Goal: Transaction & Acquisition: Purchase product/service

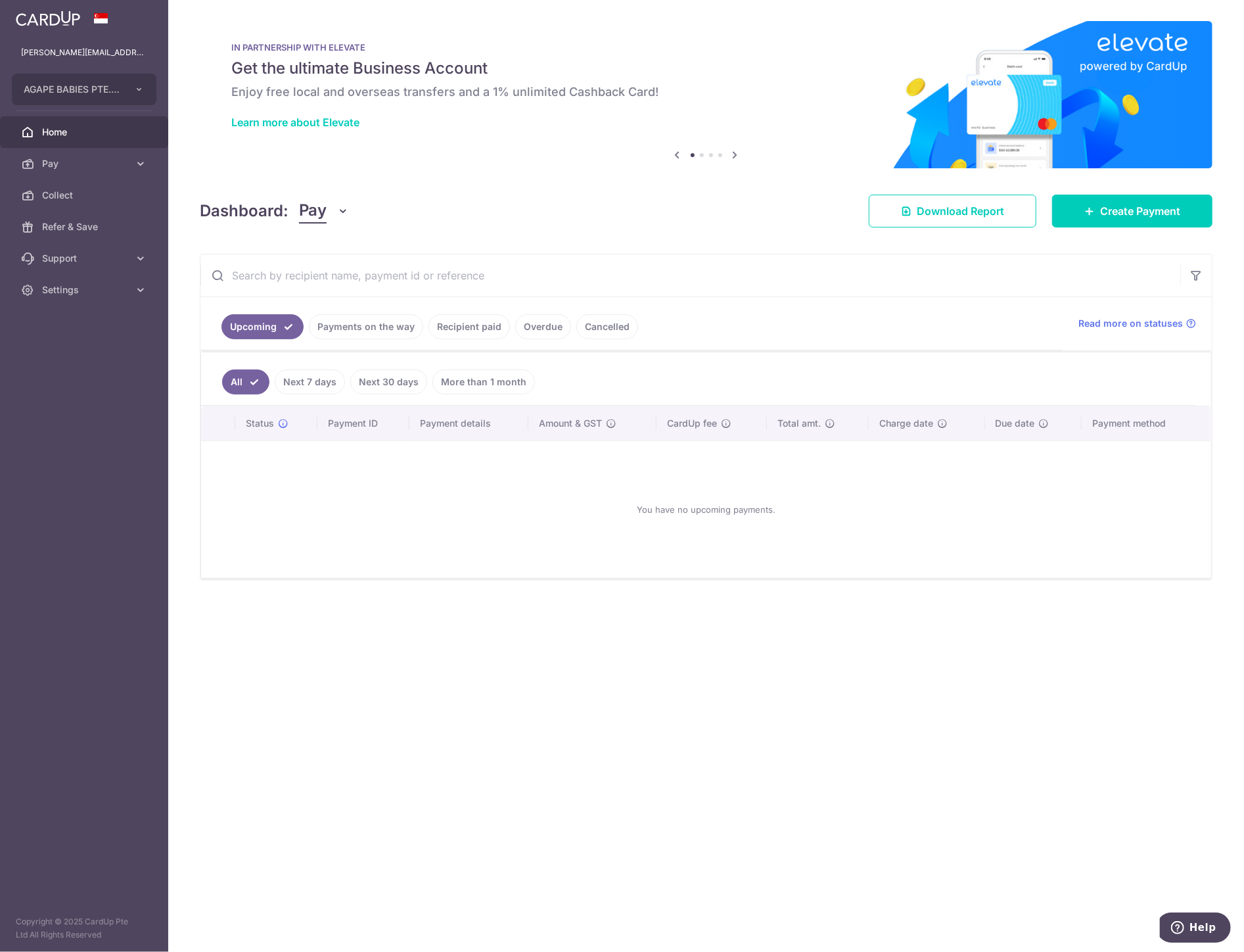
click at [463, 318] on link "Recipient paid" at bounding box center [469, 327] width 81 height 25
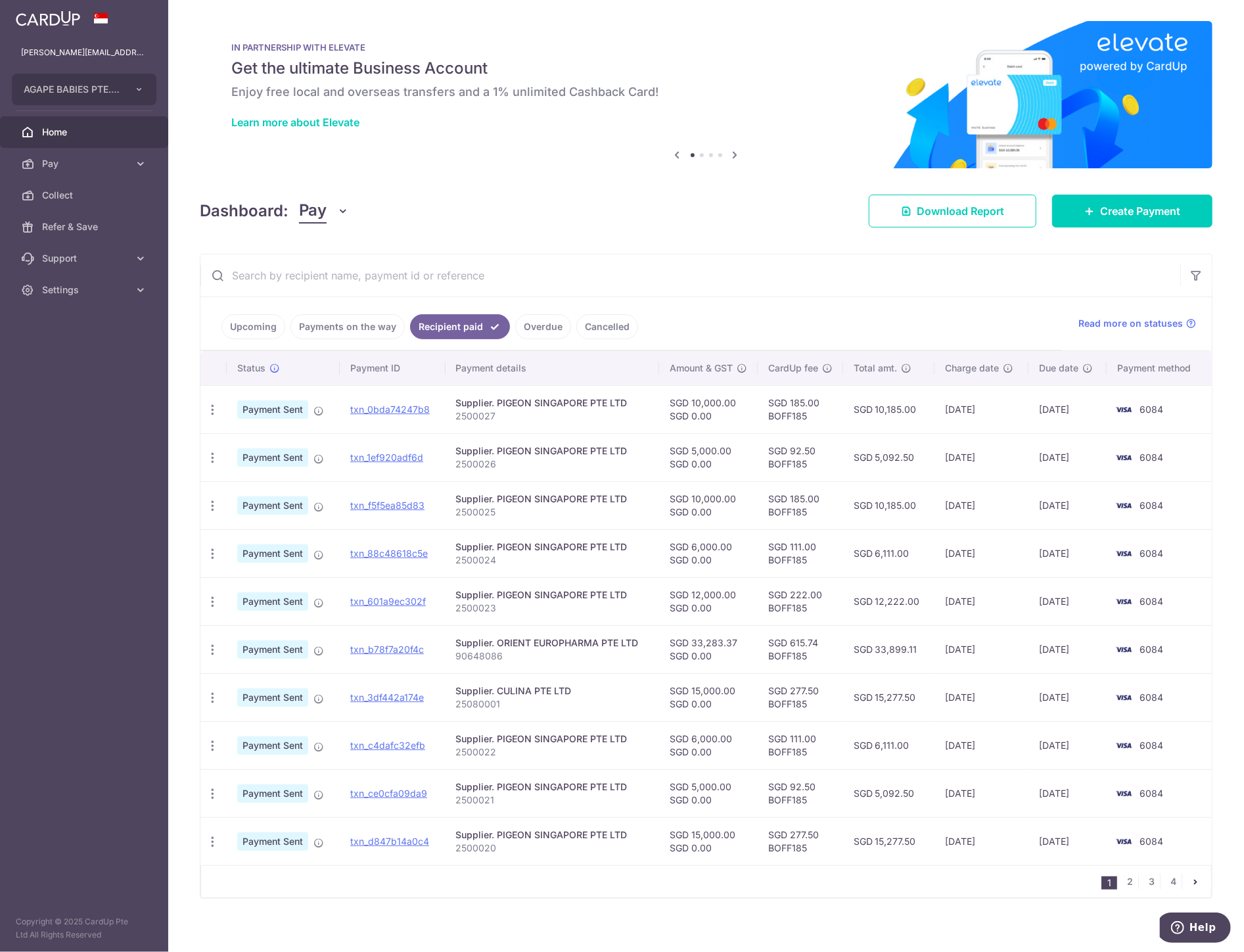
click at [784, 417] on td "SGD 185.00 BOFF185" at bounding box center [800, 409] width 85 height 48
copy td "BOFF185"
click at [1120, 218] on link "Create Payment" at bounding box center [1132, 211] width 160 height 33
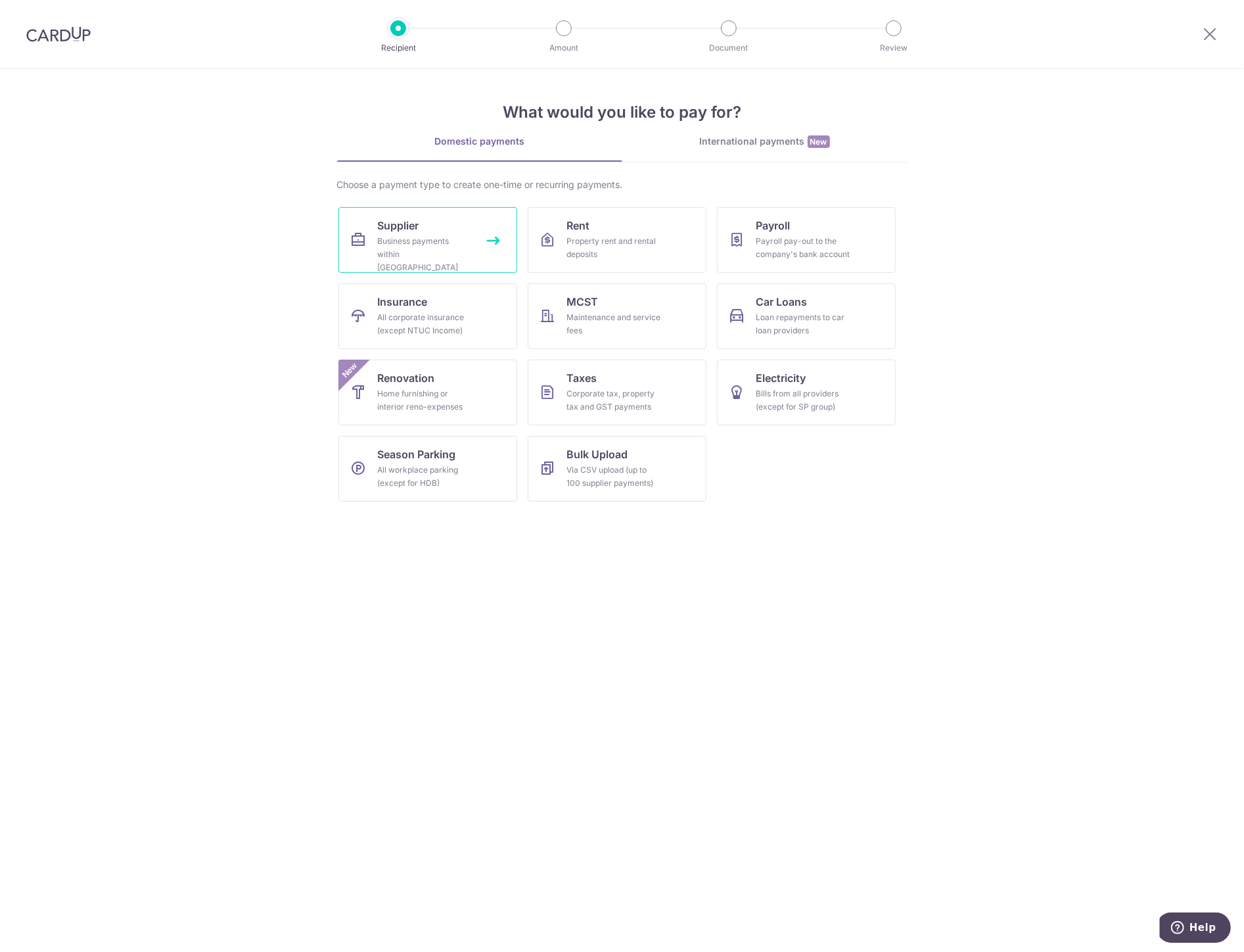
click at [473, 251] on link "Supplier Business payments within Singapore" at bounding box center [428, 240] width 179 height 66
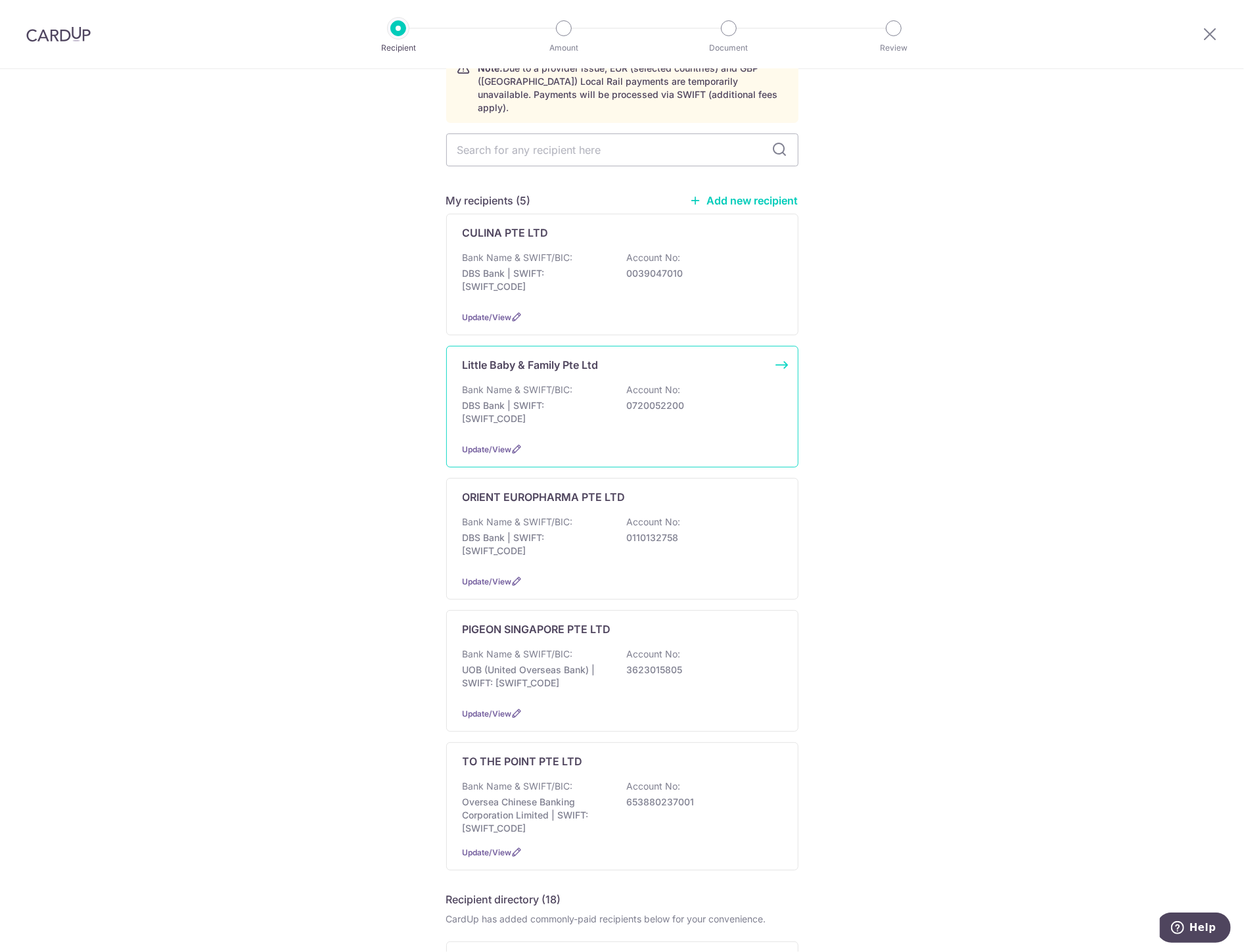
scroll to position [146, 0]
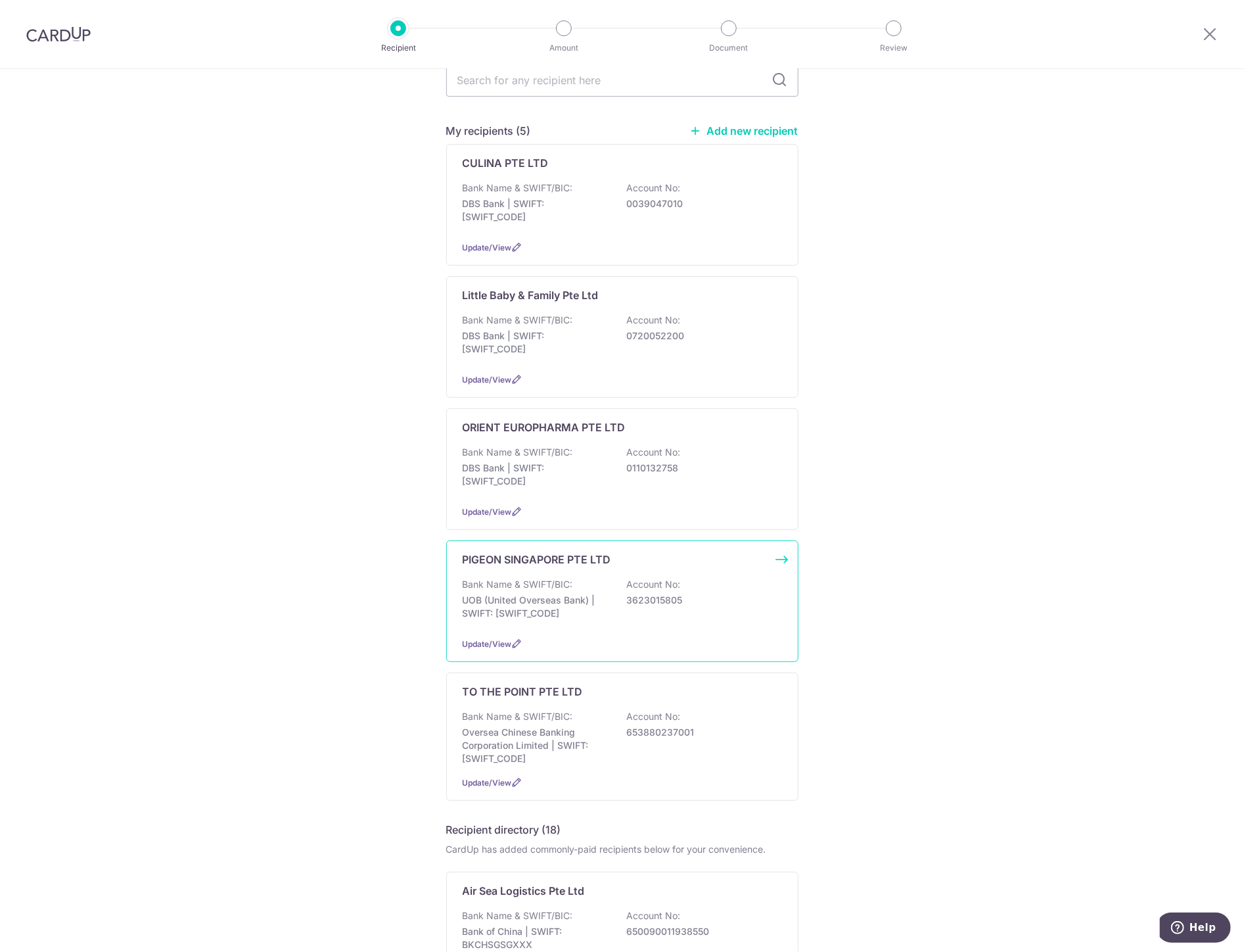
click at [594, 554] on div "PIGEON SINGAPORE PTE LTD Bank Name & SWIFT/BIC: UOB (United Overseas Bank) | SW…" at bounding box center [622, 601] width 352 height 122
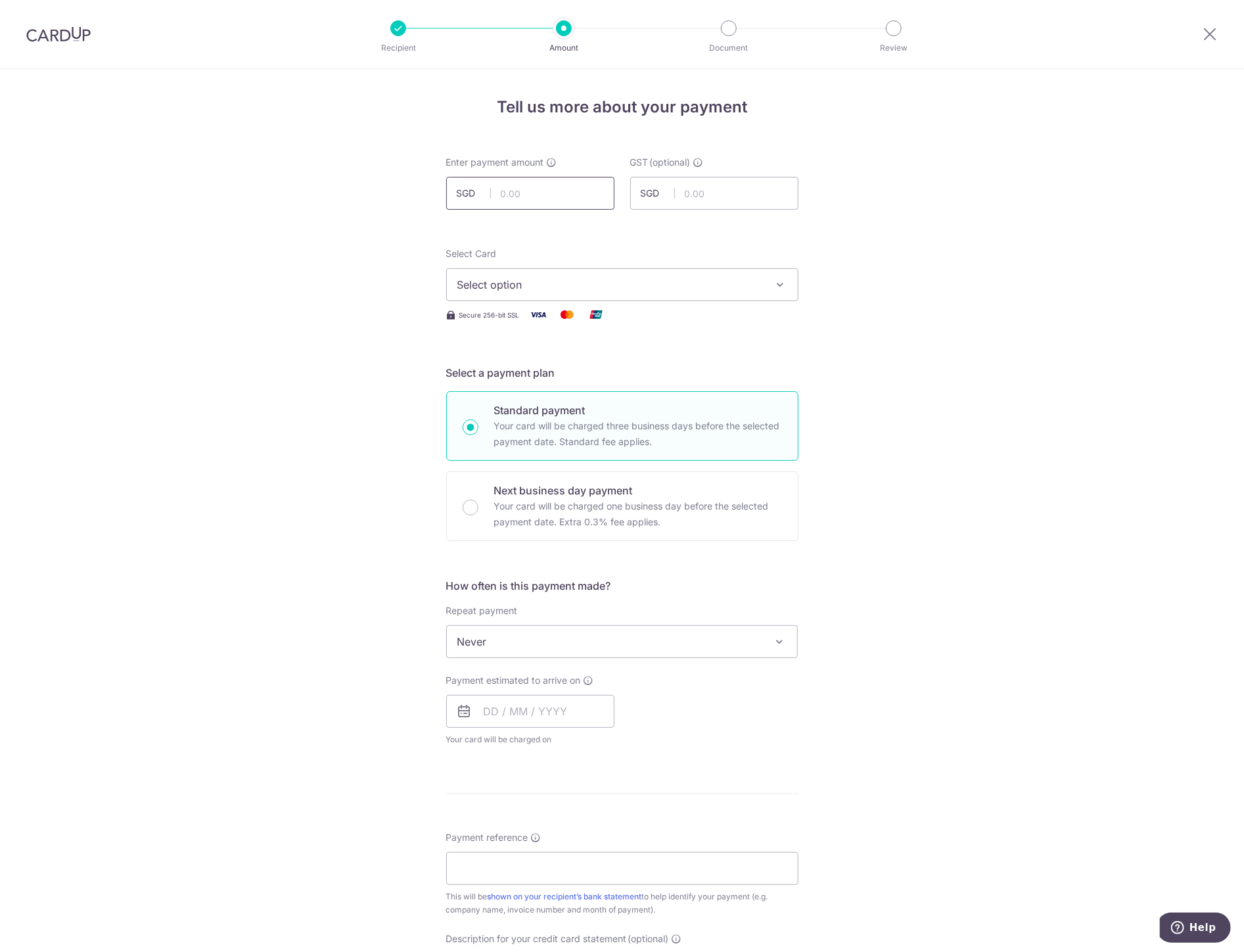
click at [530, 194] on input "text" at bounding box center [530, 193] width 168 height 33
type input "6,000.00"
click at [664, 284] on span "Select option" at bounding box center [611, 284] width 306 height 15
click at [615, 369] on link "**** 6084" at bounding box center [622, 378] width 351 height 32
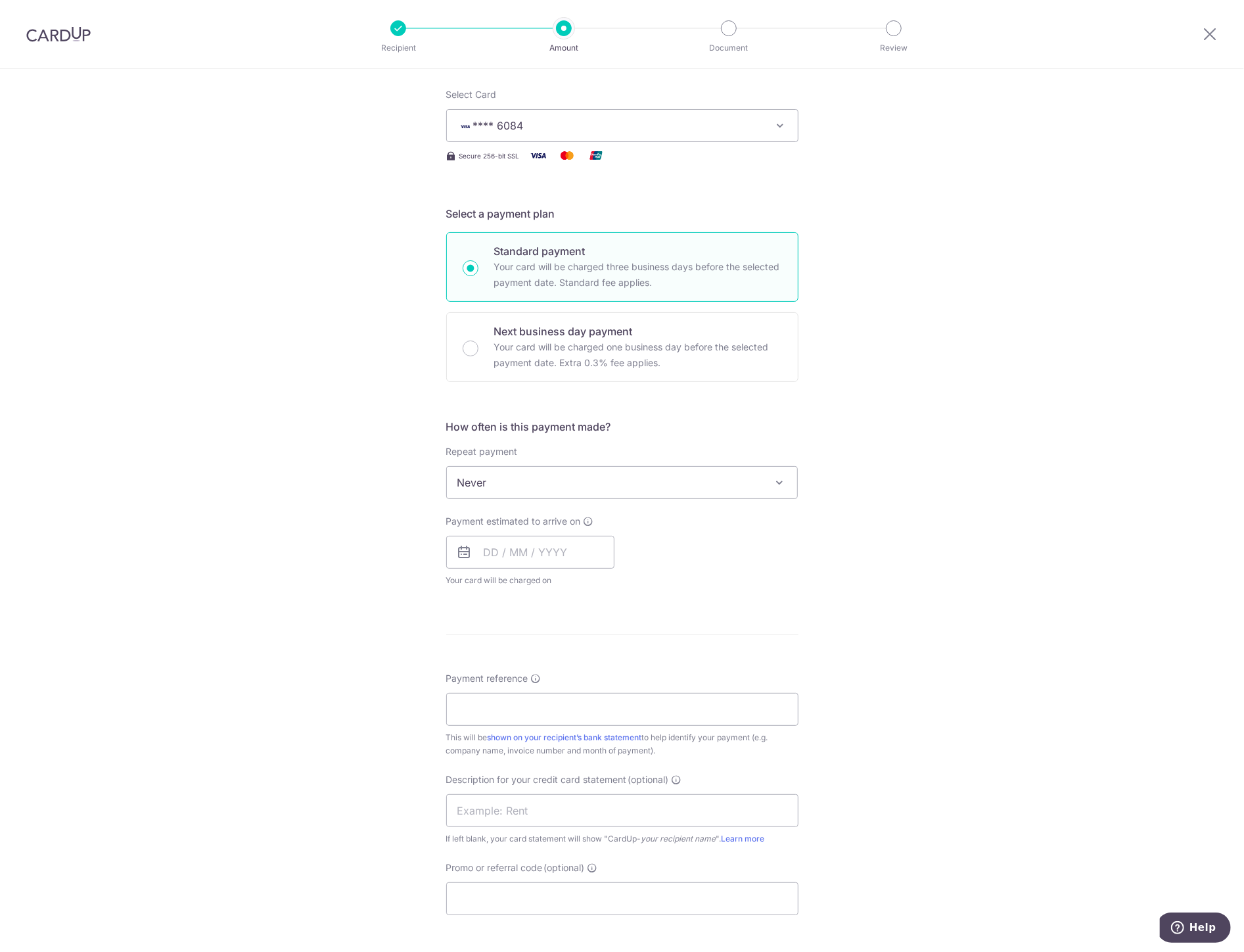
scroll to position [292, 0]
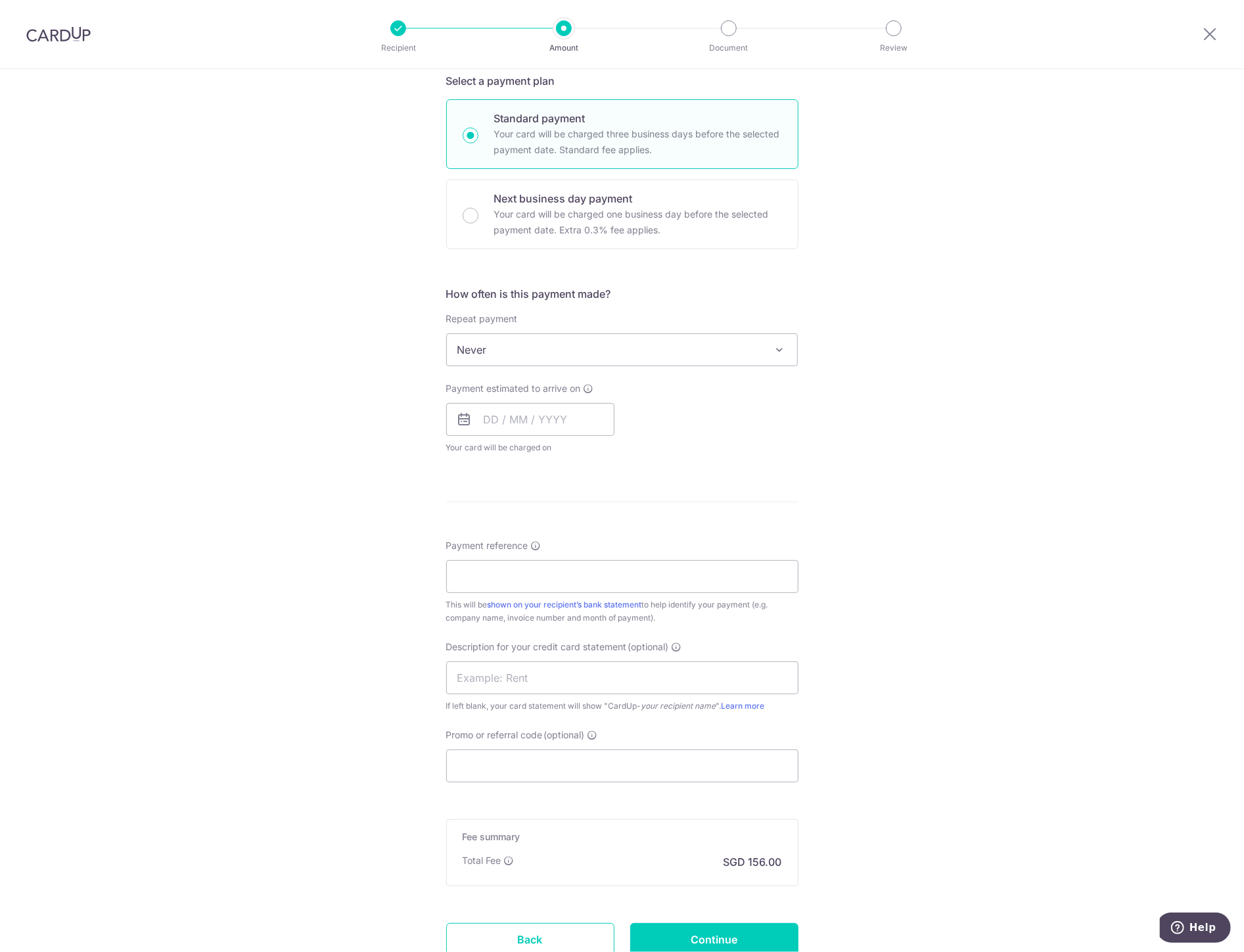
click at [627, 354] on span "Never" at bounding box center [622, 349] width 351 height 32
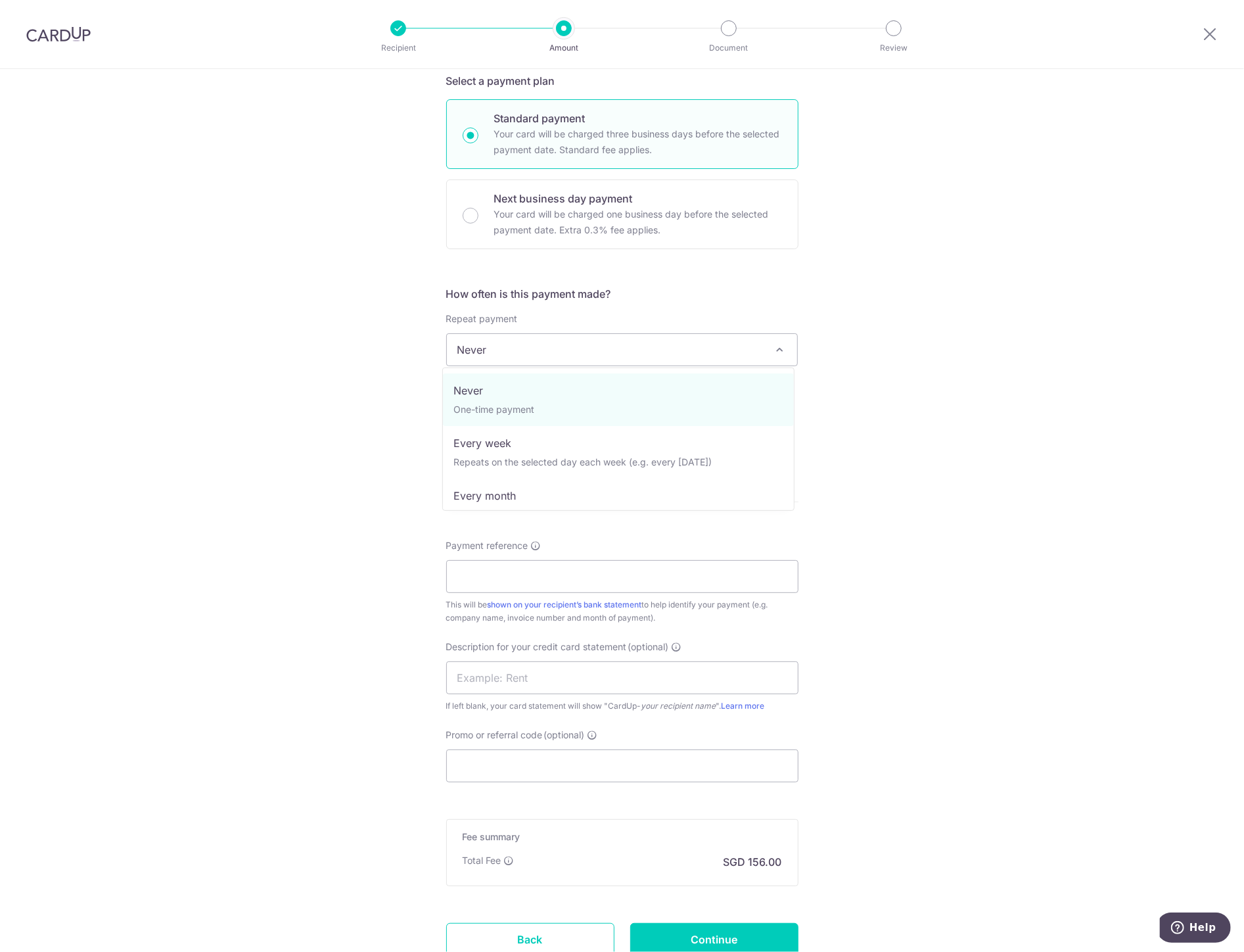
click at [624, 355] on span "Never" at bounding box center [622, 349] width 351 height 32
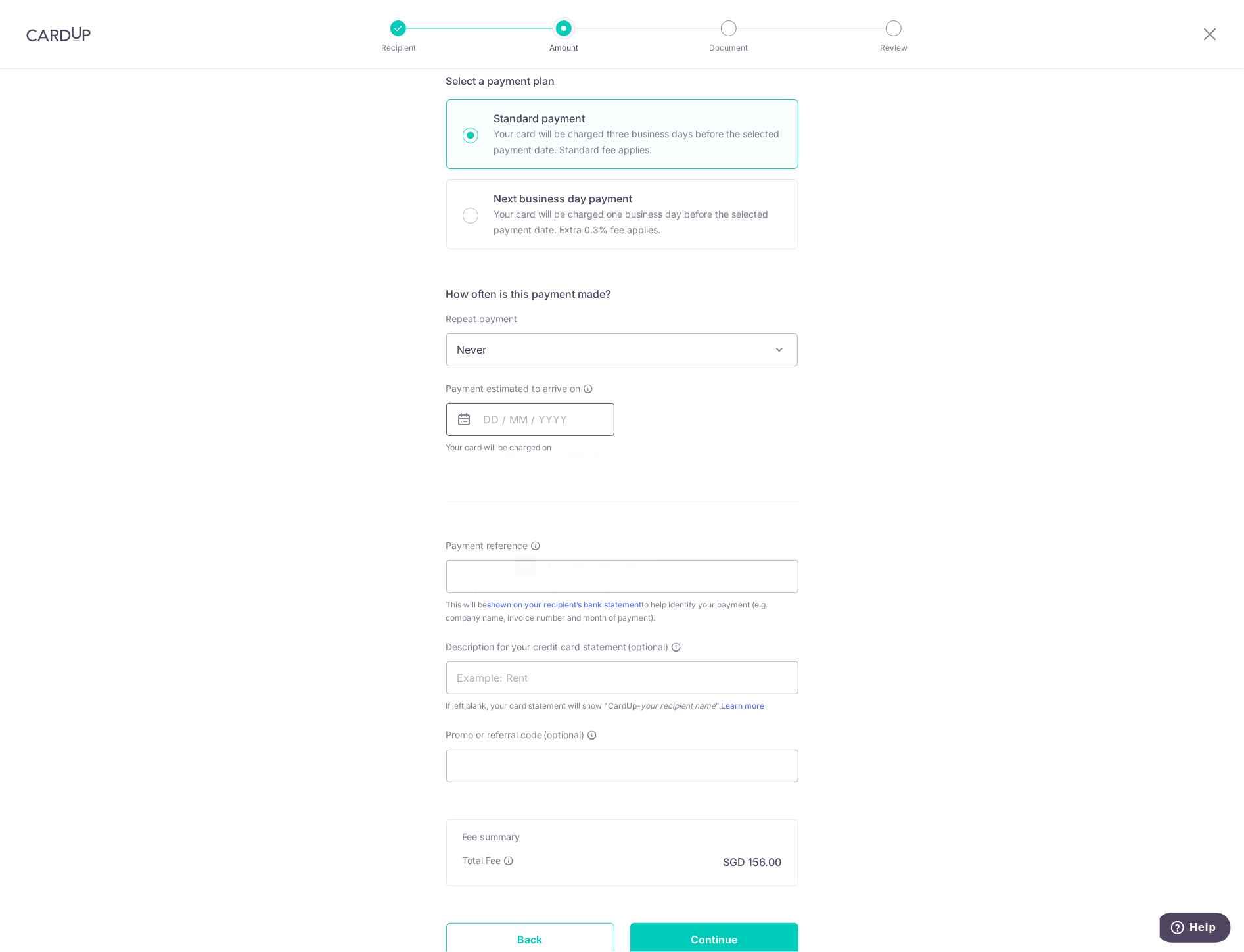
click at [545, 419] on input "text" at bounding box center [530, 419] width 168 height 33
click at [518, 564] on link "16" at bounding box center [526, 565] width 21 height 21
type input "[DATE]"
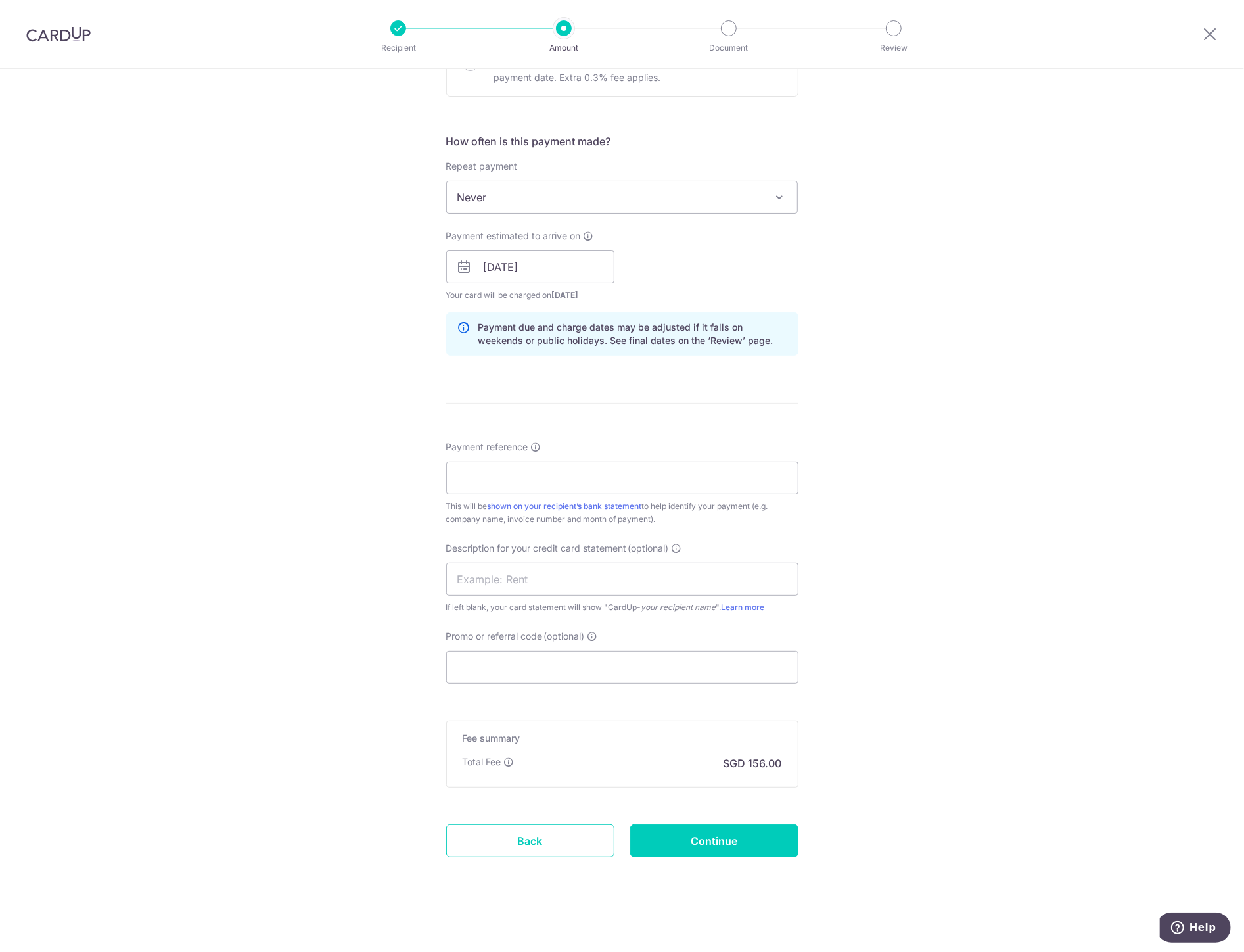
scroll to position [446, 0]
click at [527, 475] on input "Payment reference" at bounding box center [622, 477] width 352 height 33
click at [488, 664] on input "Promo or referral code (optional)" at bounding box center [622, 666] width 352 height 33
paste input "BOFF185"
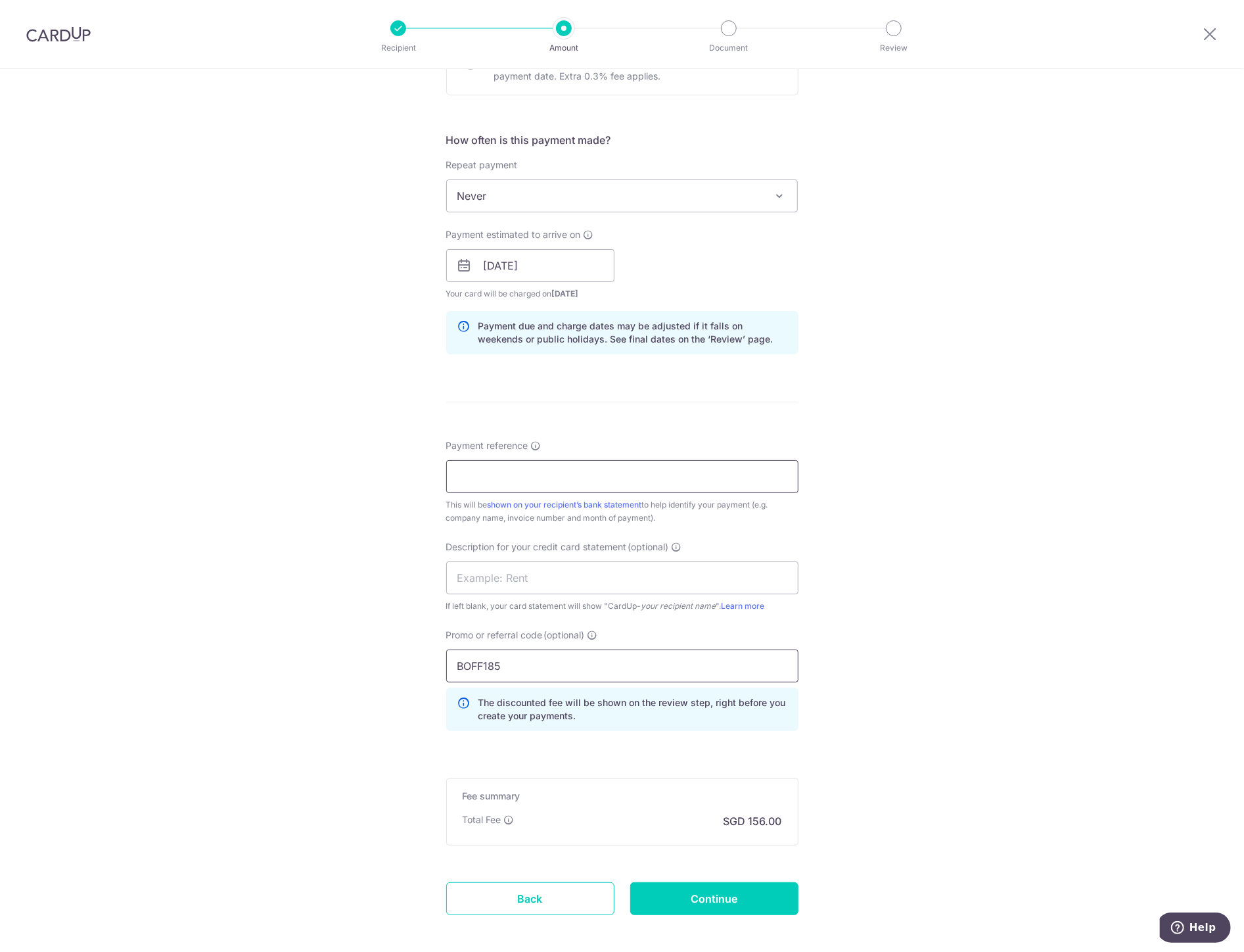
type input "BOFF185"
drag, startPoint x: 516, startPoint y: 468, endPoint x: 734, endPoint y: 423, distance: 222.6
click at [516, 468] on input "Payment reference" at bounding box center [622, 477] width 352 height 33
drag, startPoint x: 518, startPoint y: 467, endPoint x: 509, endPoint y: 483, distance: 18.4
click at [518, 467] on input "Payment reference" at bounding box center [622, 477] width 352 height 33
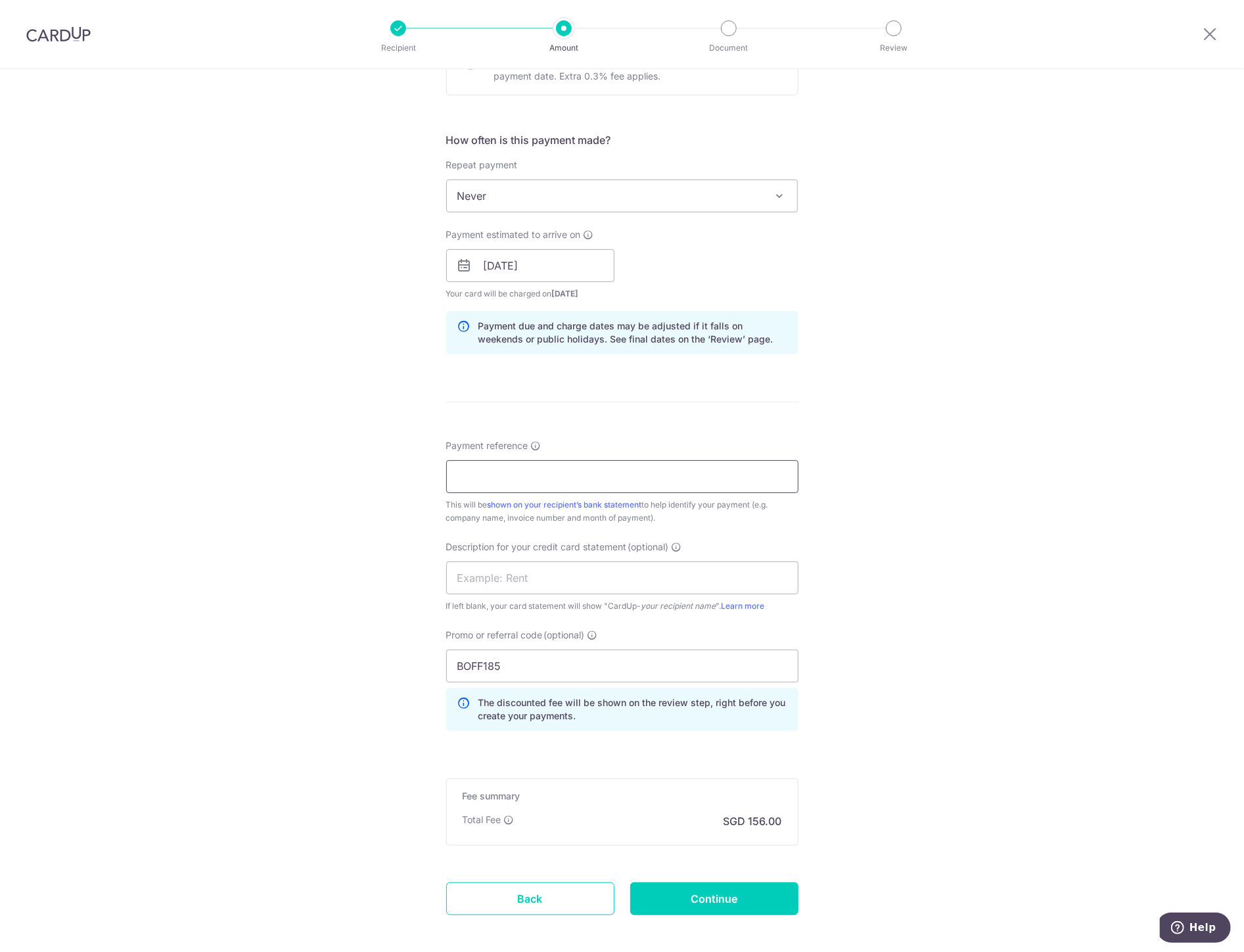
paste input "2500028"
type input "2500028"
click at [491, 568] on input "text" at bounding box center [622, 578] width 352 height 33
paste input "2500028"
type input "2500028 pigeon"
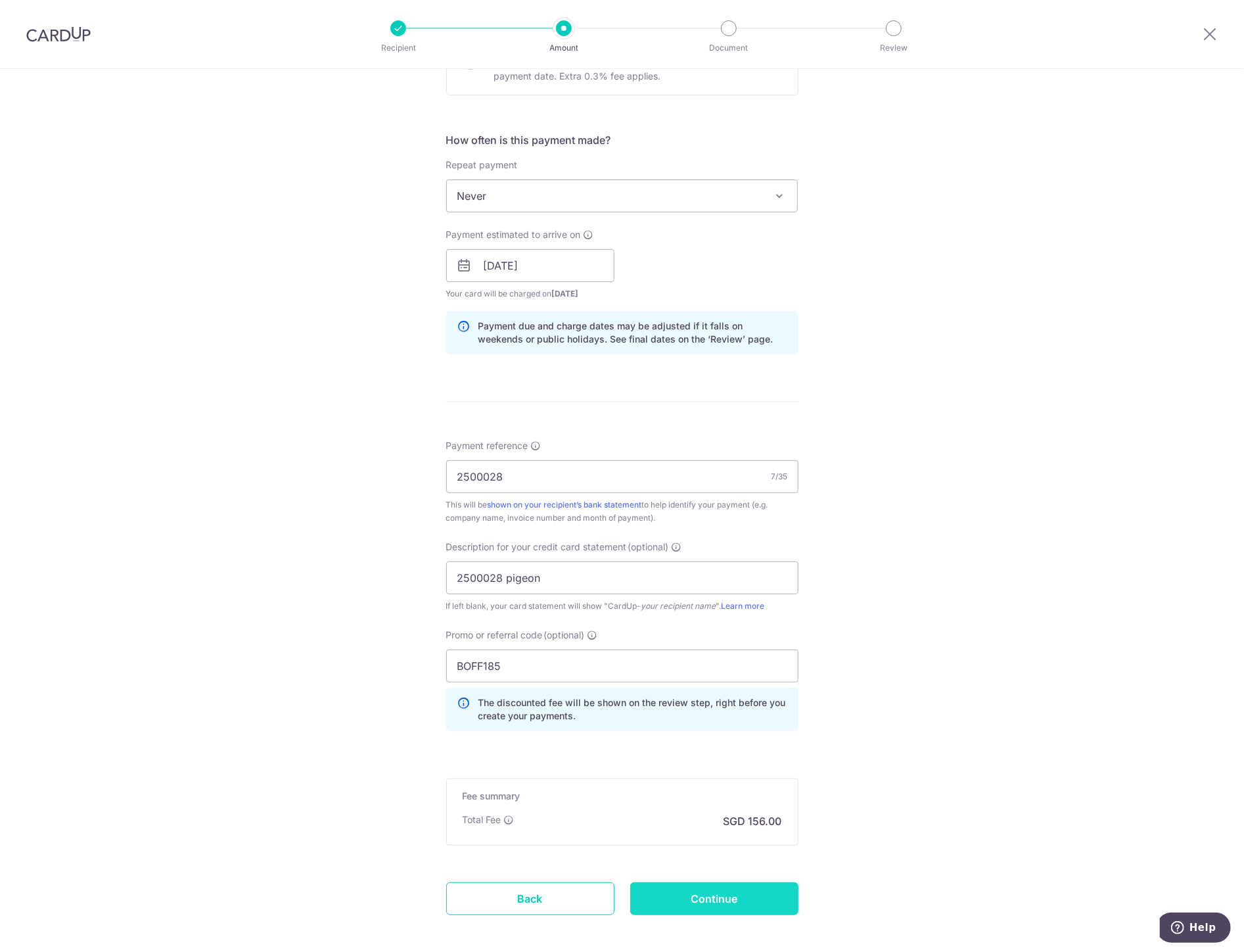
click at [730, 902] on input "Continue" at bounding box center [714, 898] width 168 height 33
type input "Create Schedule"
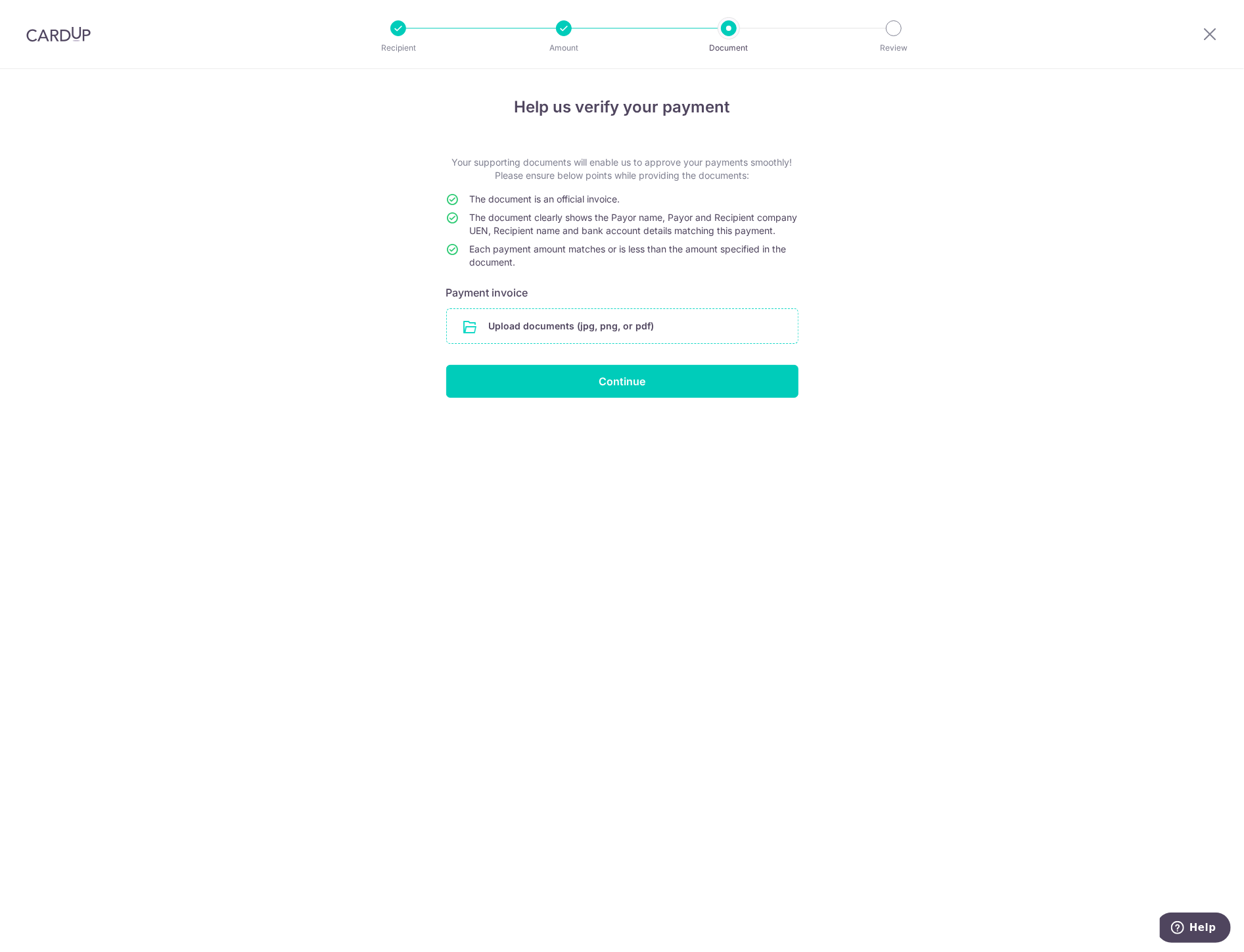
click at [555, 343] on input "file" at bounding box center [622, 326] width 351 height 34
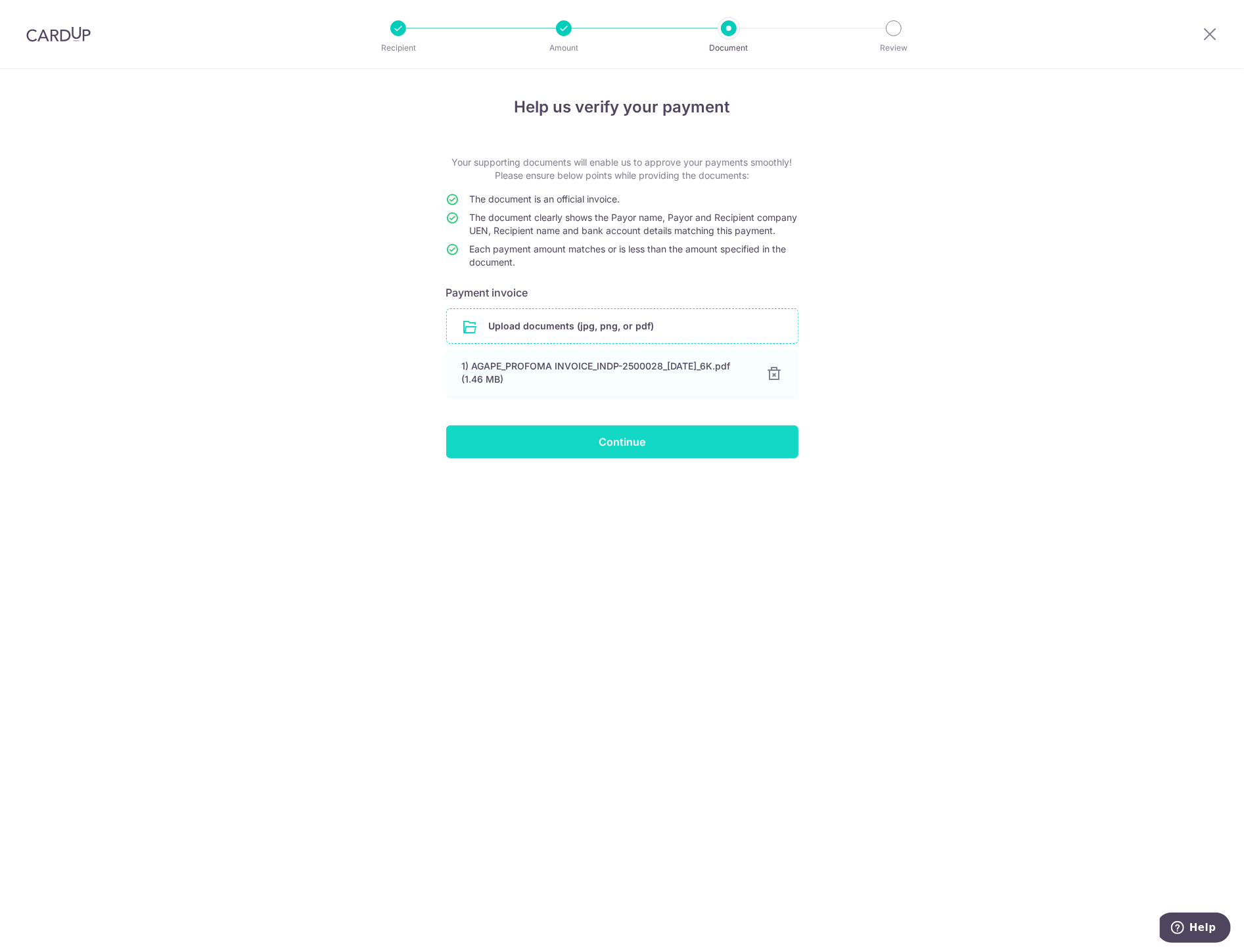
click at [621, 458] on input "Continue" at bounding box center [622, 442] width 352 height 33
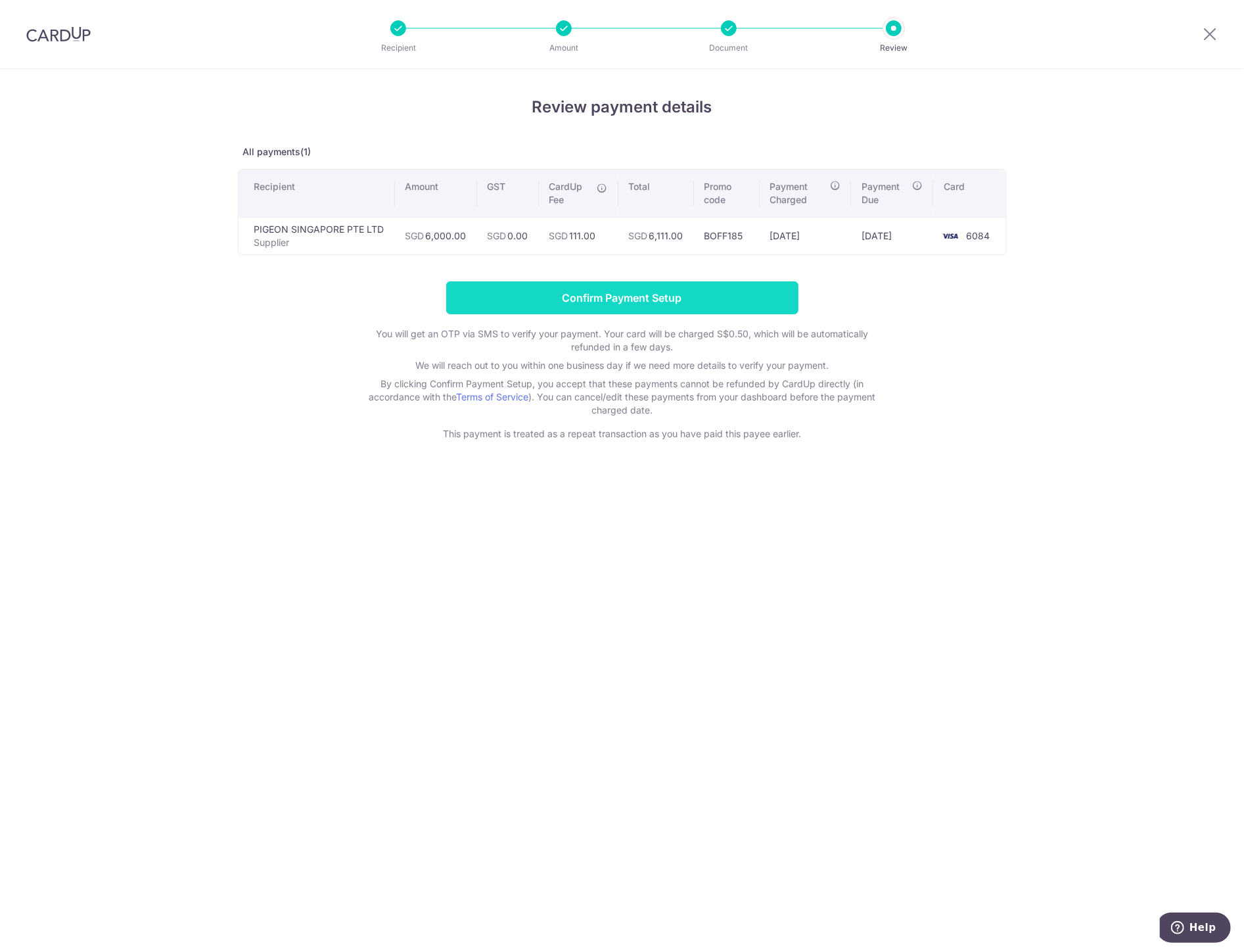
click at [683, 287] on input "Confirm Payment Setup" at bounding box center [622, 298] width 352 height 33
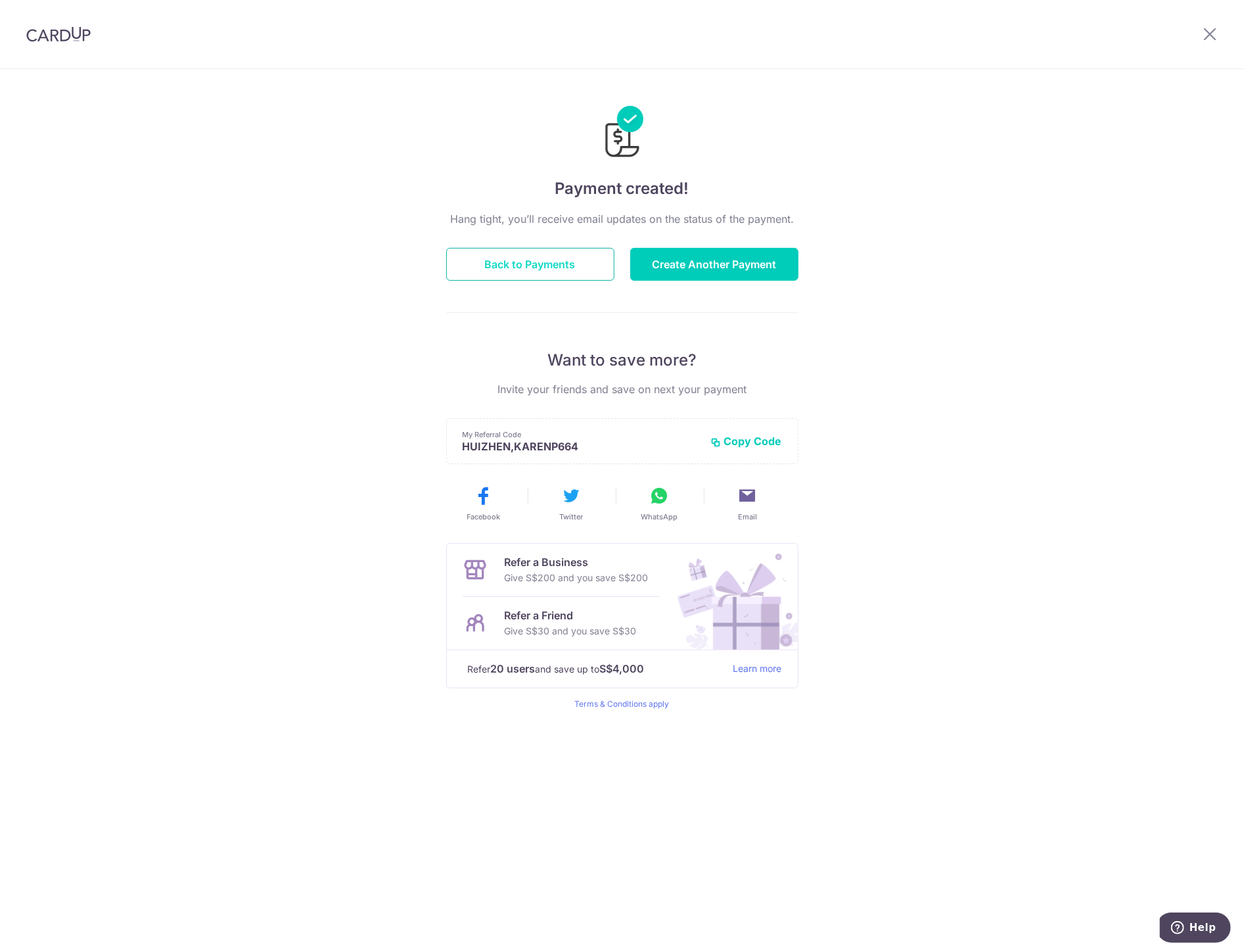
click at [575, 271] on button "Back to Payments" at bounding box center [530, 264] width 168 height 33
